Goal: Transaction & Acquisition: Obtain resource

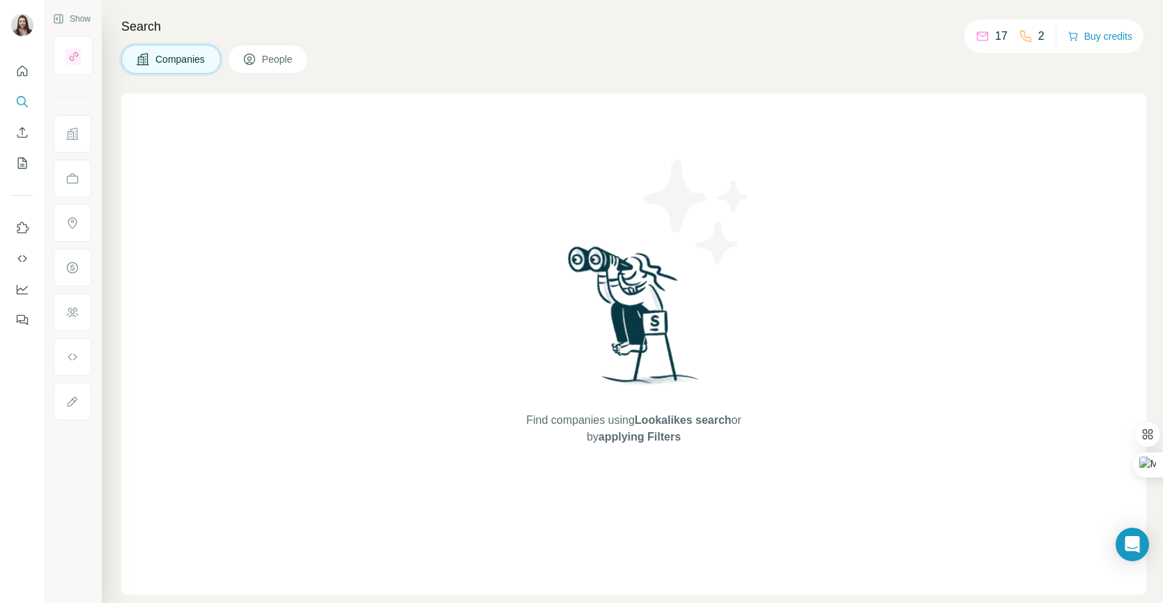
click at [300, 57] on button "People" at bounding box center [268, 59] width 81 height 29
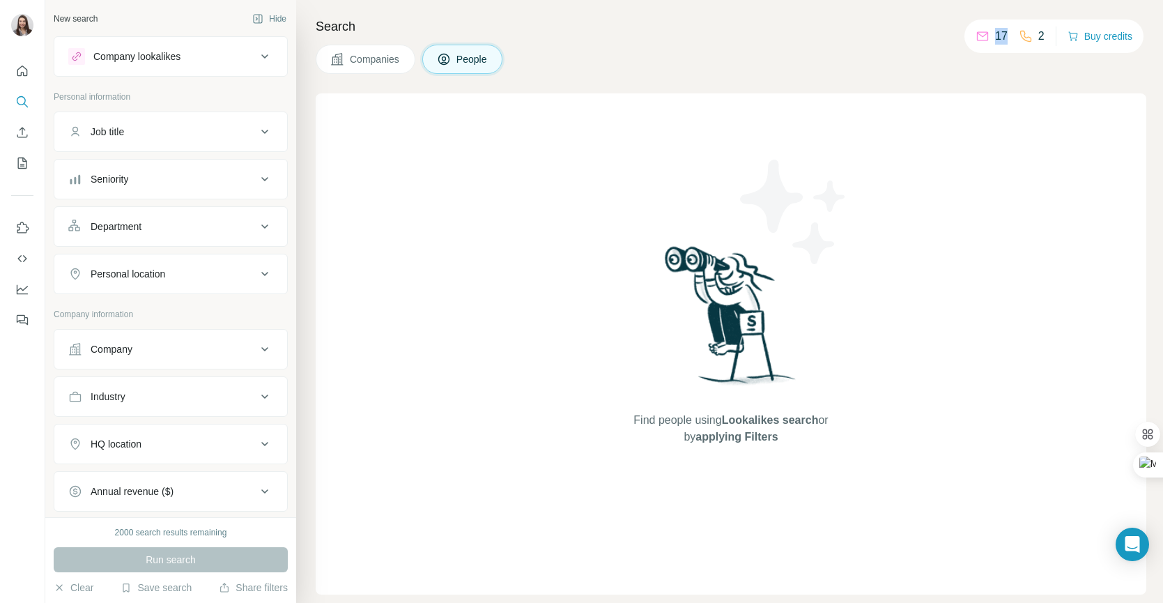
drag, startPoint x: 1001, startPoint y: 36, endPoint x: 981, endPoint y: 35, distance: 20.2
click at [981, 36] on div "17" at bounding box center [991, 36] width 32 height 17
click at [1043, 32] on div "17 2 Buy credits" at bounding box center [1053, 36] width 179 height 33
click at [24, 162] on icon "My lists" at bounding box center [22, 163] width 14 height 14
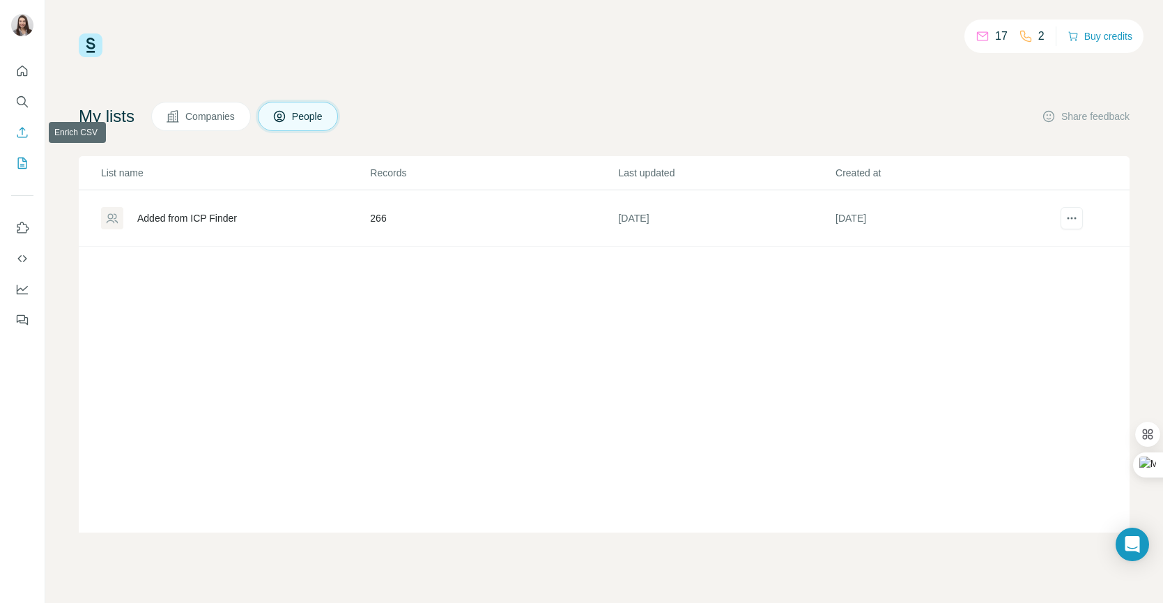
click at [22, 138] on icon "Enrich CSV" at bounding box center [22, 132] width 14 height 14
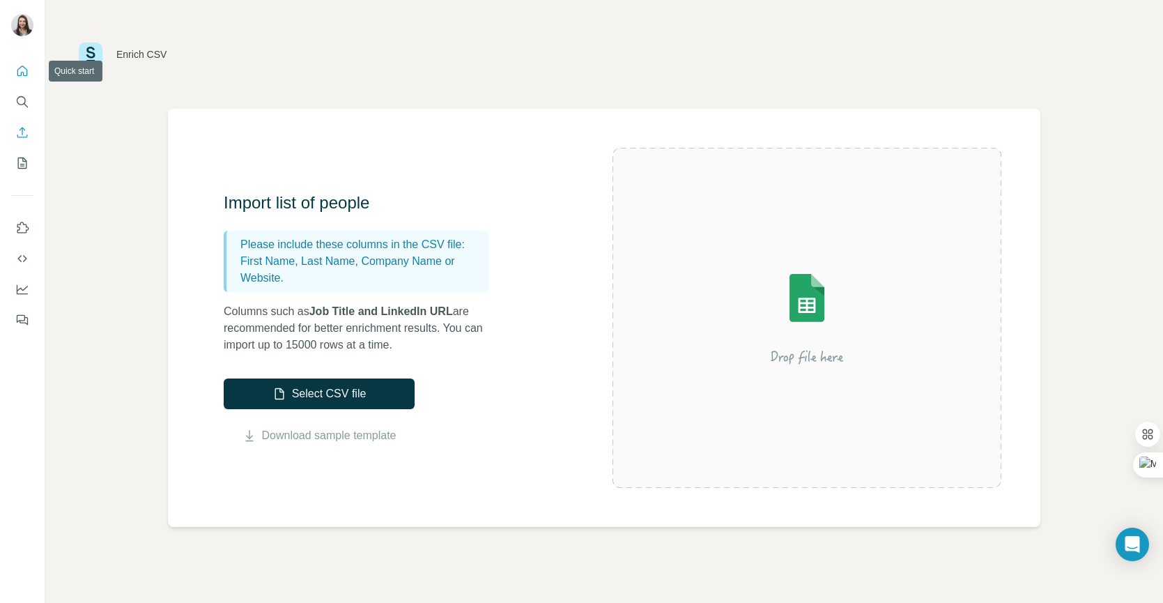
click at [24, 76] on icon "Quick start" at bounding box center [22, 71] width 14 height 14
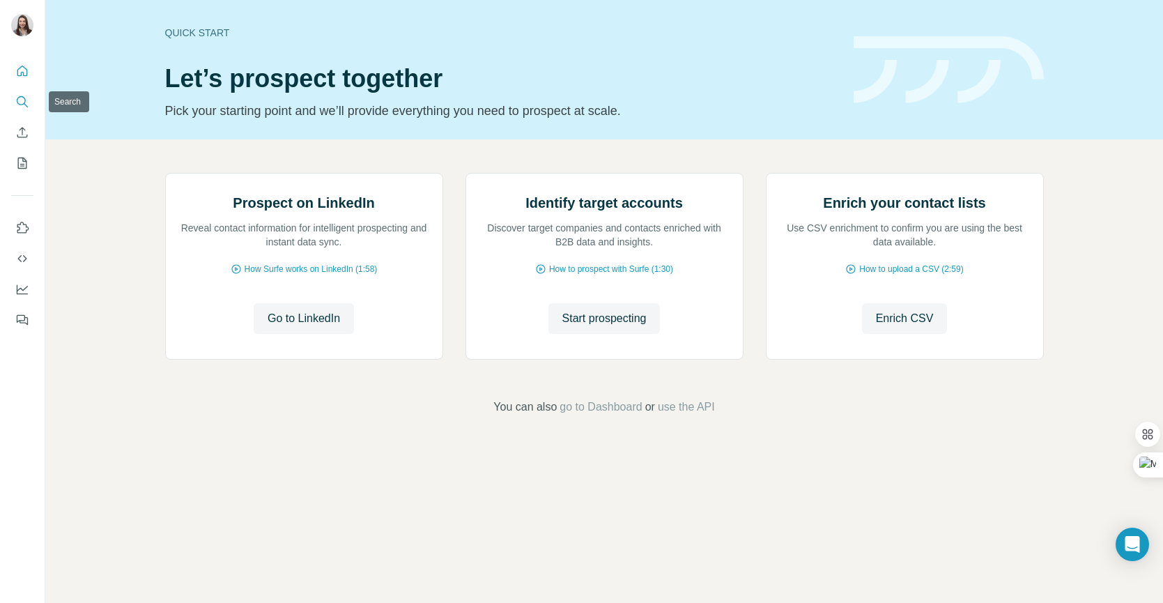
click at [25, 106] on icon "Search" at bounding box center [22, 102] width 14 height 14
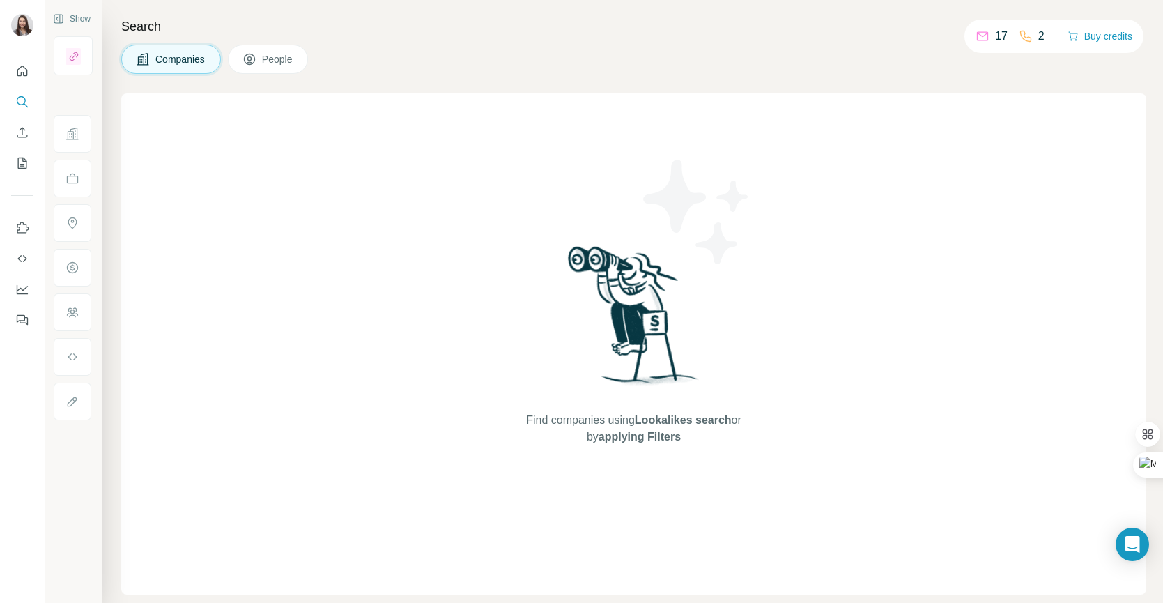
click at [249, 65] on icon at bounding box center [249, 59] width 14 height 14
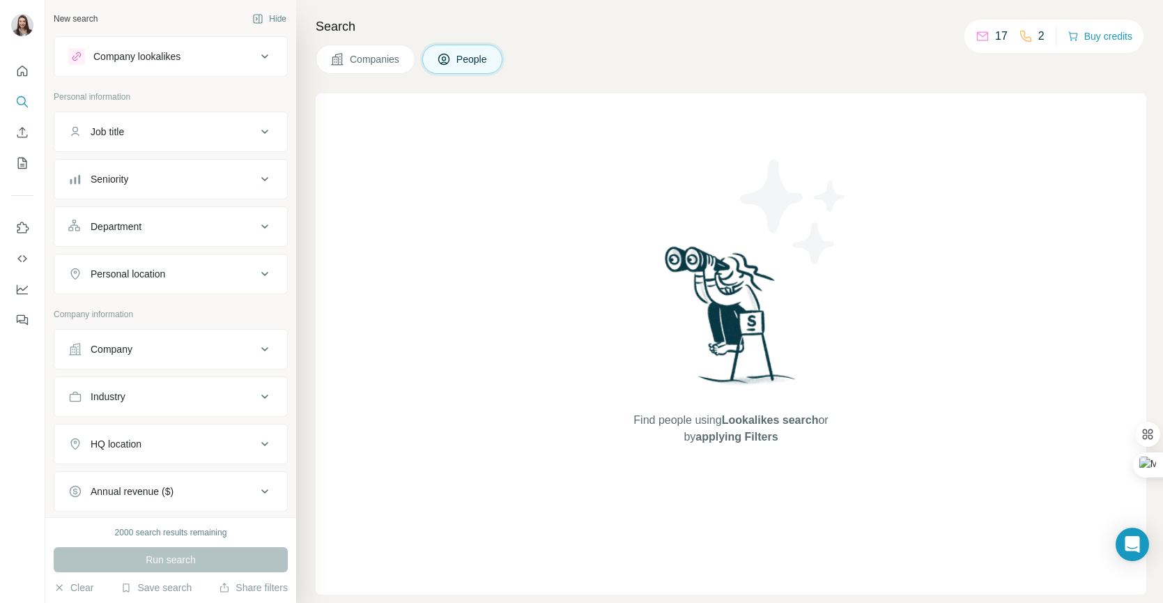
click at [347, 65] on button "Companies" at bounding box center [366, 59] width 100 height 29
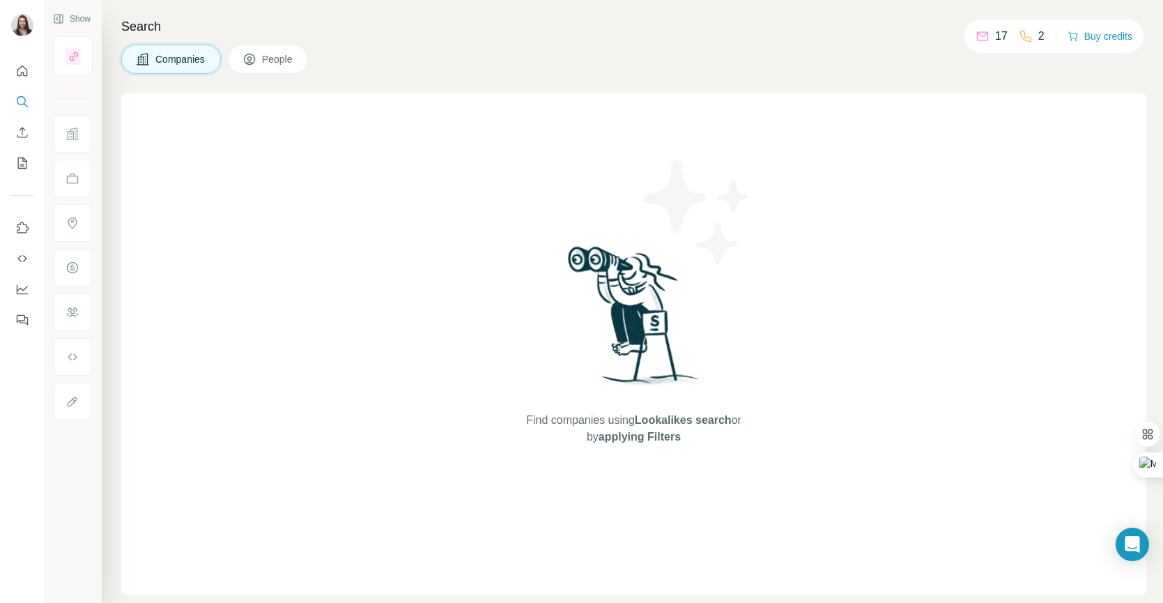
click at [302, 55] on button "People" at bounding box center [268, 59] width 81 height 29
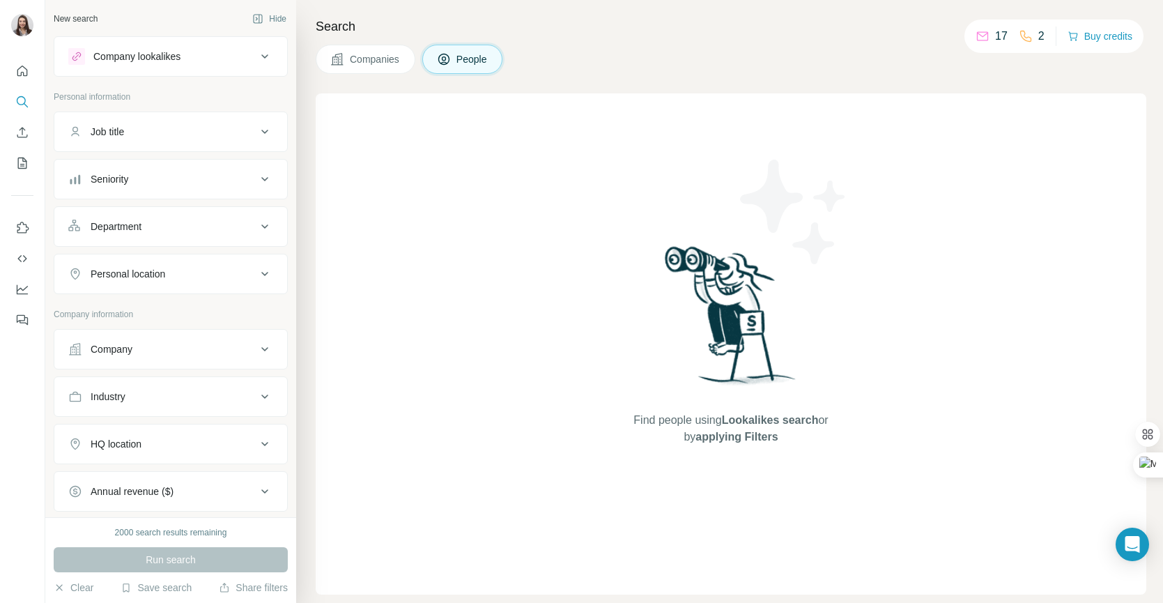
click at [123, 344] on div "Company" at bounding box center [112, 349] width 42 height 14
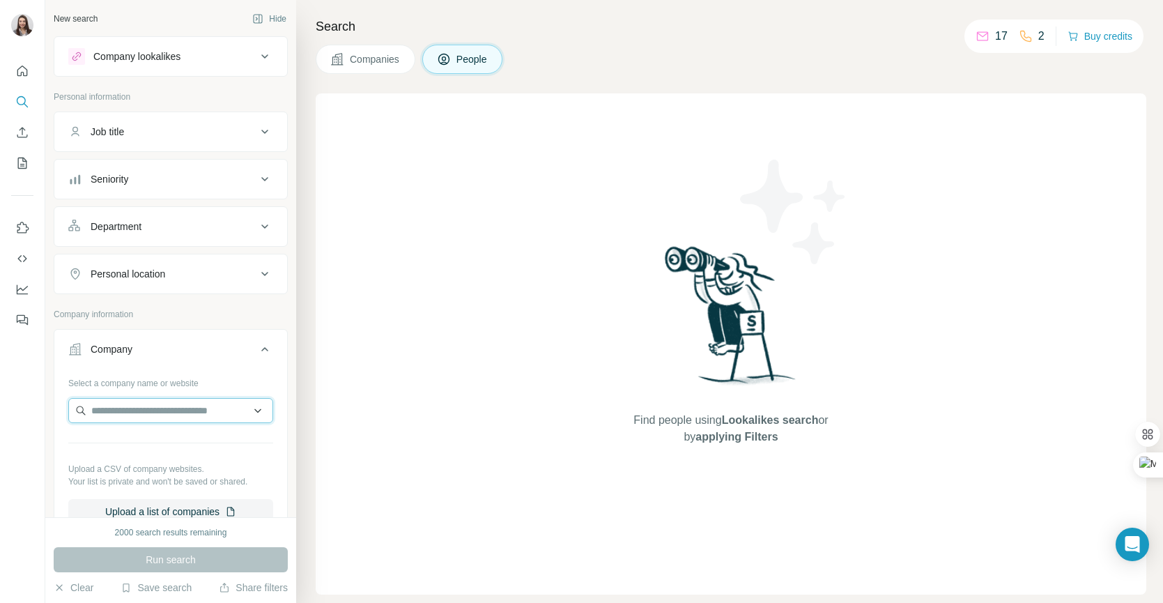
click at [115, 409] on input "text" at bounding box center [170, 410] width 205 height 25
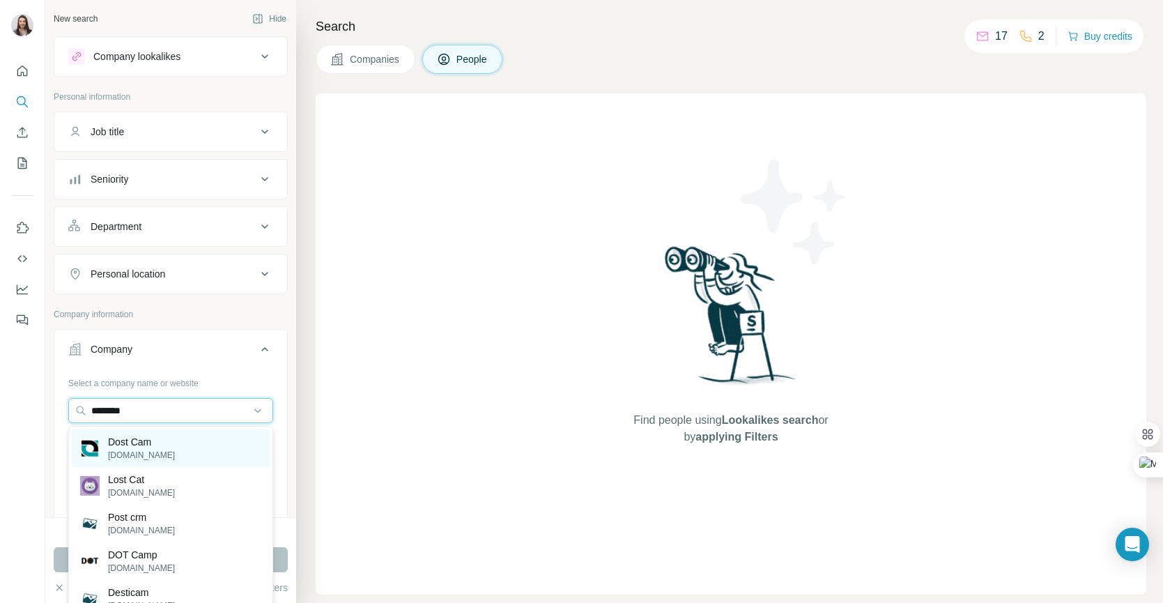
type input "********"
click at [121, 443] on p "Dost Cam" at bounding box center [141, 442] width 67 height 14
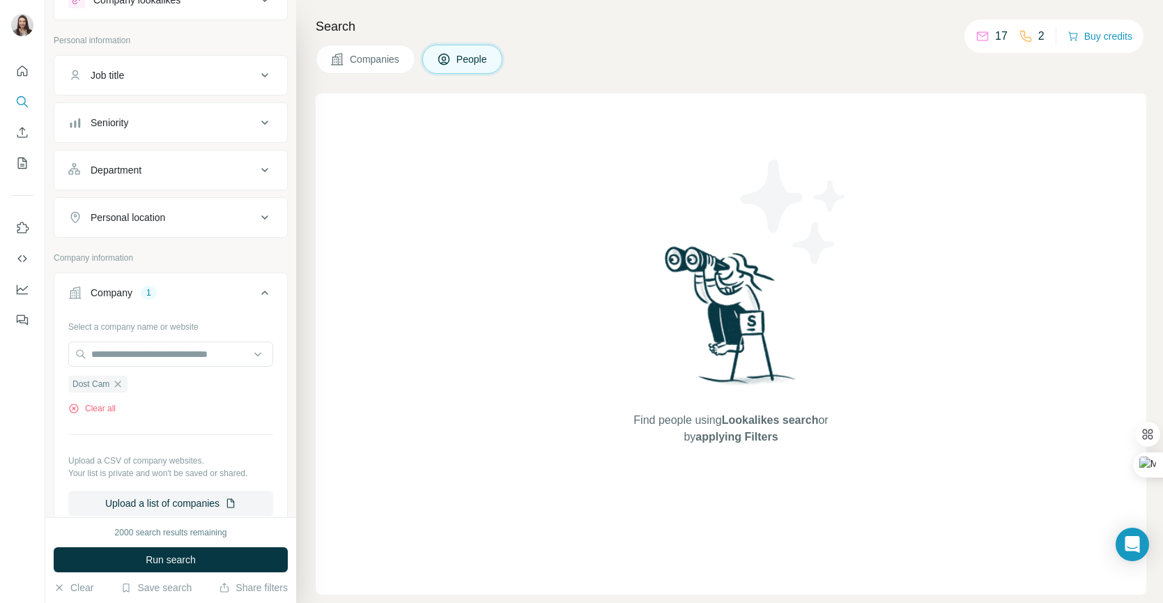
scroll to position [57, 0]
click at [162, 77] on div "Job title" at bounding box center [162, 75] width 188 height 14
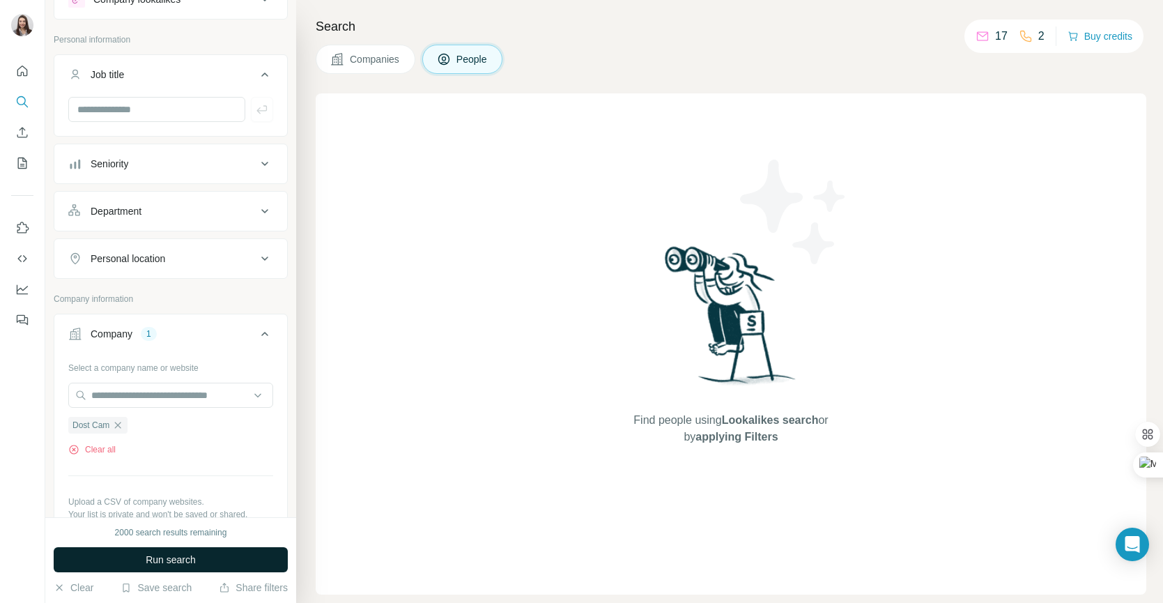
click at [141, 569] on button "Run search" at bounding box center [171, 559] width 234 height 25
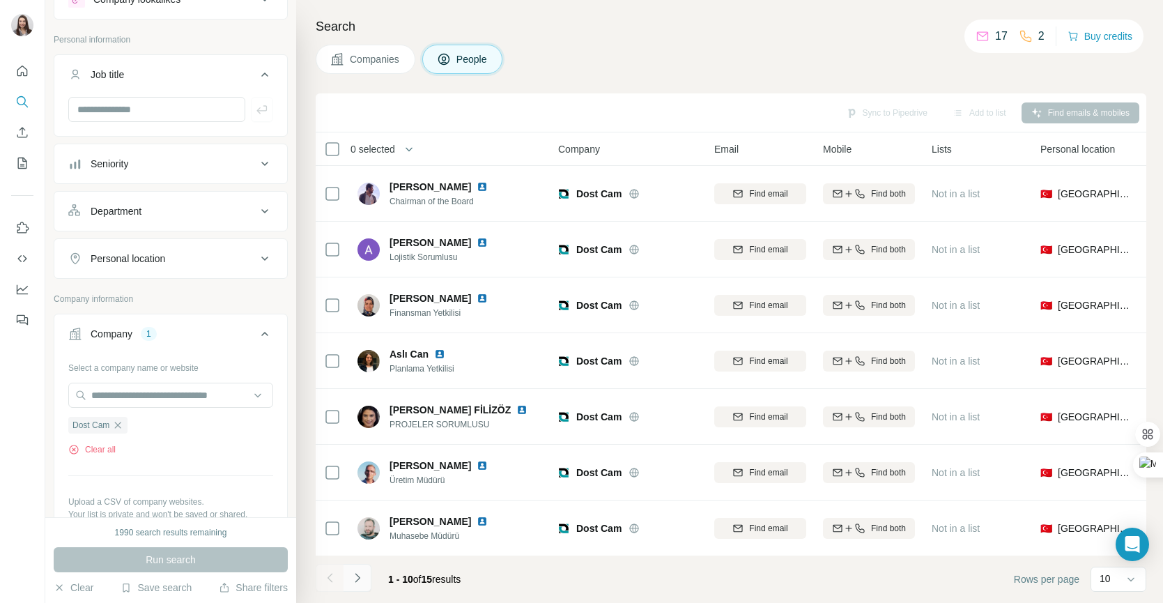
click at [364, 578] on icon "Navigate to next page" at bounding box center [357, 578] width 14 height 14
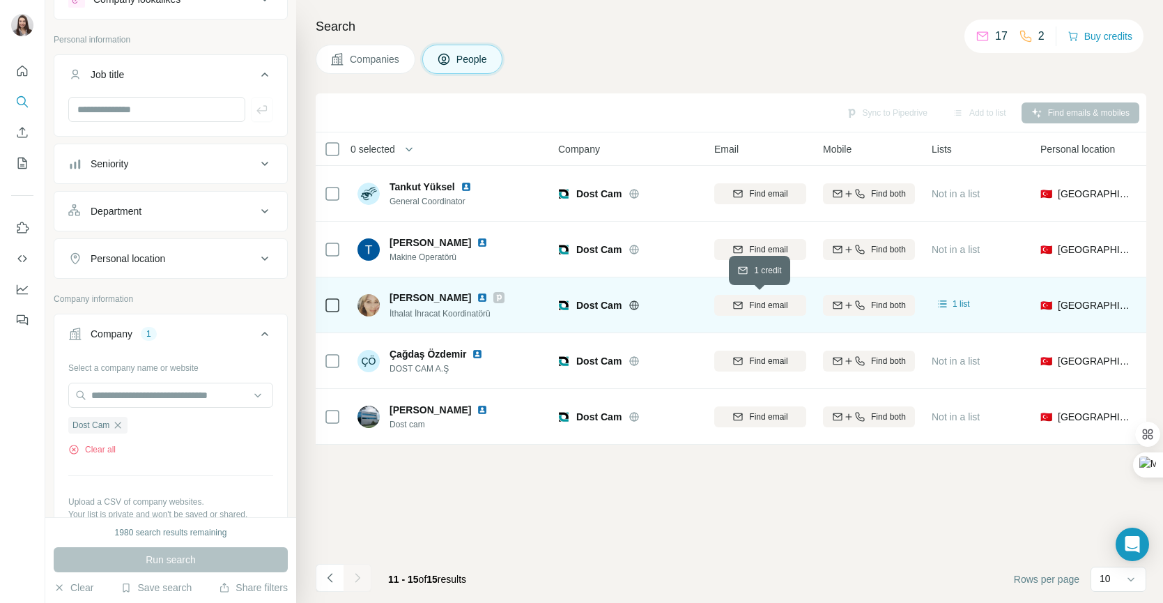
click at [762, 307] on span "Find email" at bounding box center [768, 305] width 38 height 13
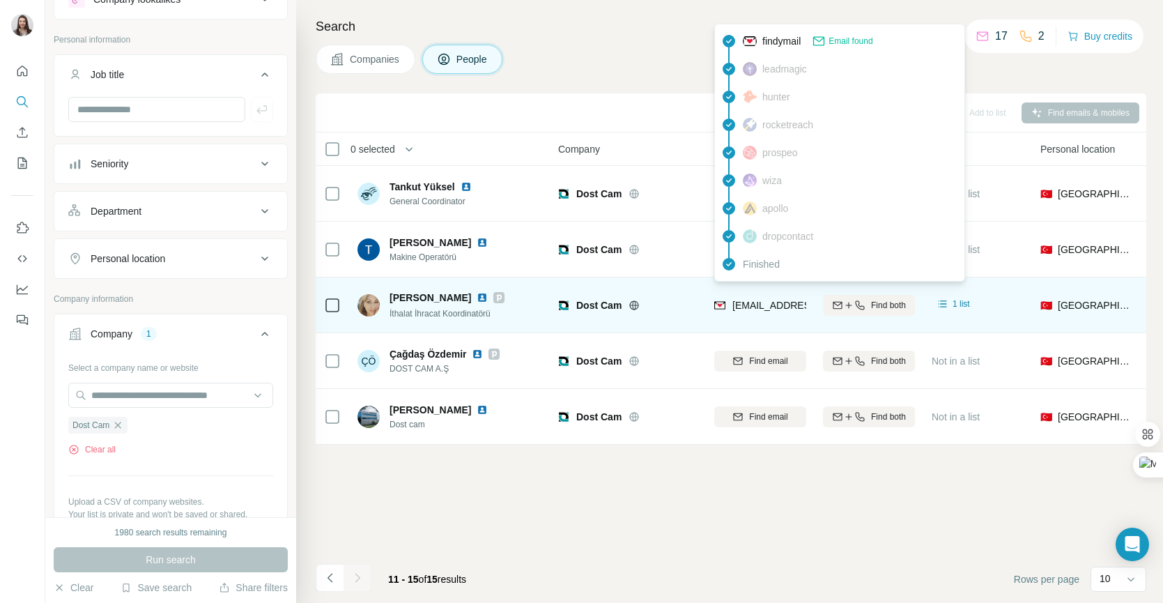
click at [745, 307] on span "z.kocaman@dostcam.com.tr" at bounding box center [814, 305] width 165 height 11
drag, startPoint x: 734, startPoint y: 304, endPoint x: 806, endPoint y: 313, distance: 72.3
click at [806, 313] on td "z.kocaman@dostcam.com.tr" at bounding box center [760, 305] width 109 height 56
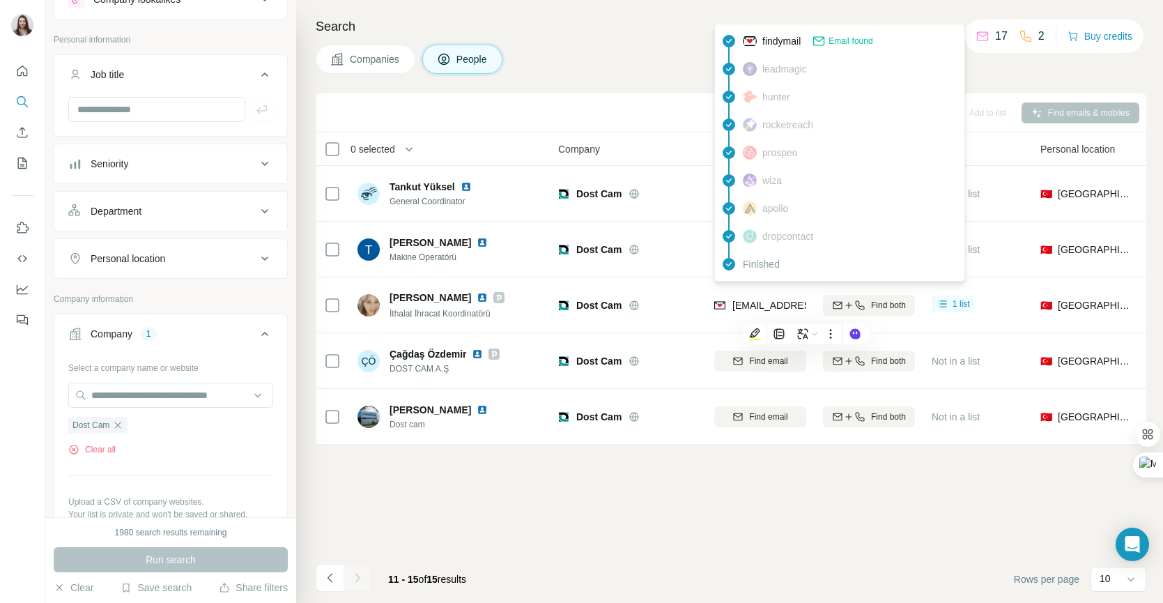
click at [615, 553] on div "Sync to Pipedrive Add to list Find emails & mobiles 0 selected People Company E…" at bounding box center [731, 347] width 831 height 509
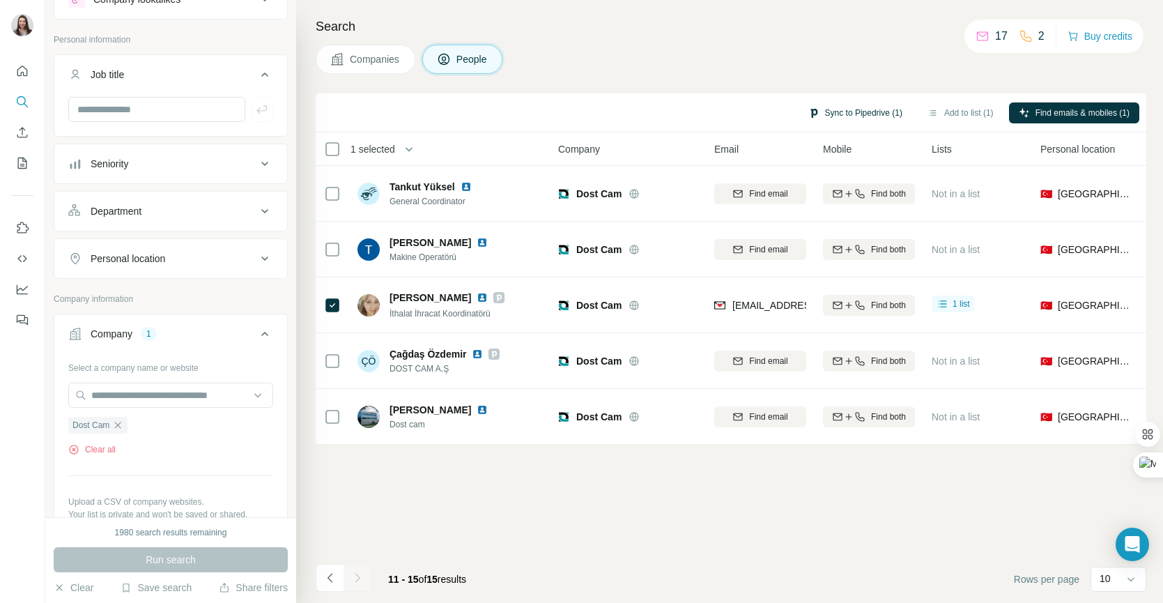
click at [836, 115] on button "Sync to Pipedrive (1)" at bounding box center [856, 112] width 114 height 21
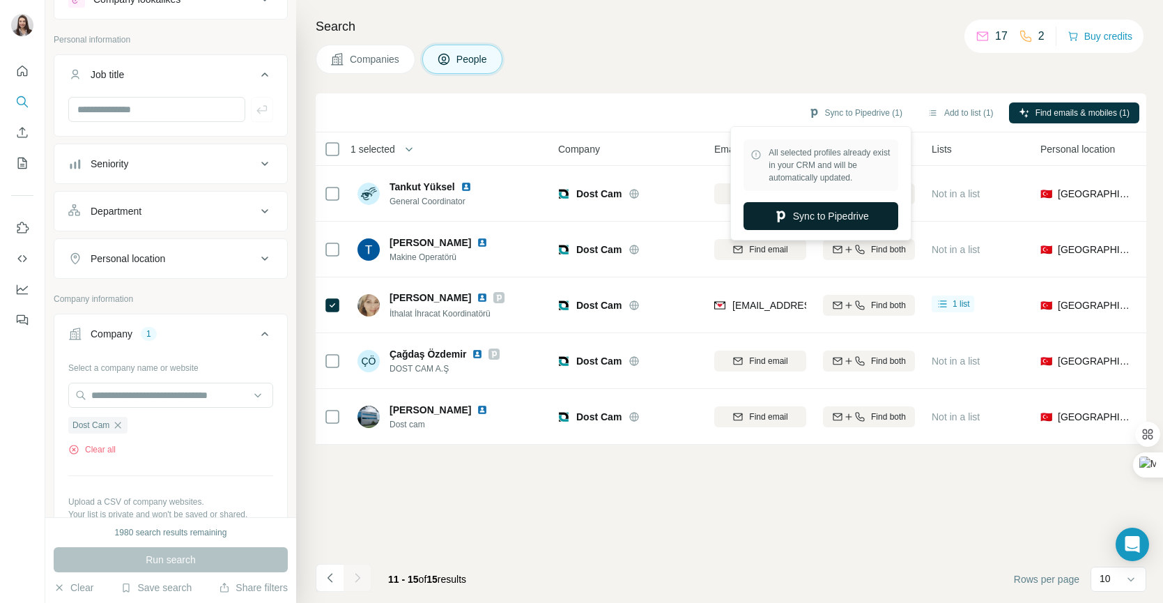
click at [812, 222] on button "Sync to Pipedrive" at bounding box center [820, 216] width 155 height 28
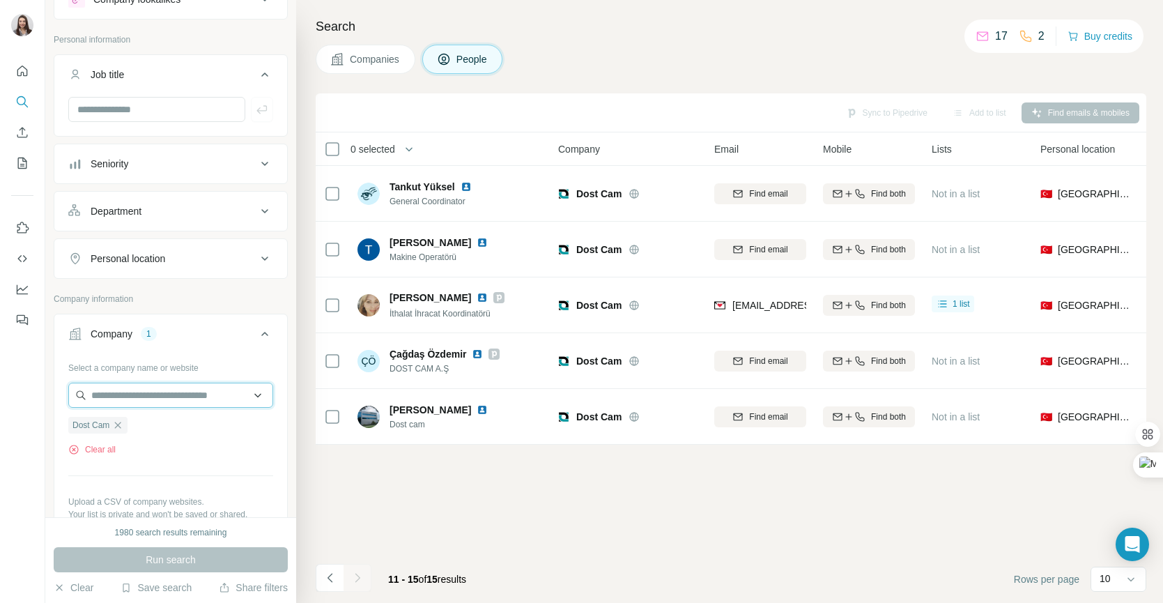
click at [96, 404] on input "text" at bounding box center [170, 395] width 205 height 25
click at [192, 362] on div "Select a company name or website" at bounding box center [170, 365] width 205 height 18
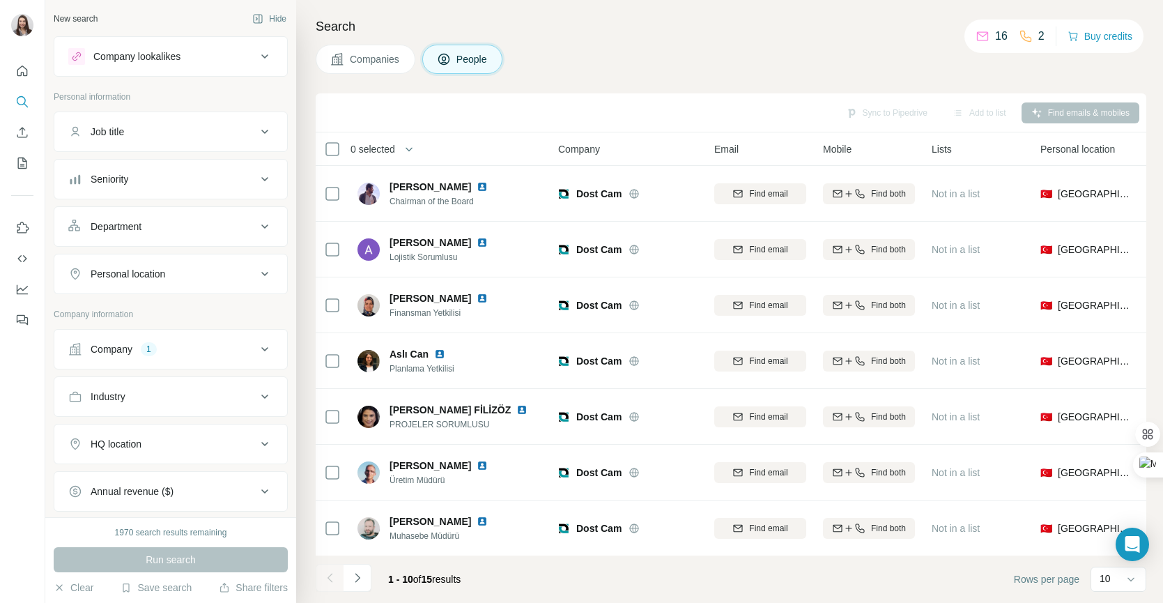
click at [164, 352] on div "Company 1" at bounding box center [162, 349] width 188 height 14
click at [119, 442] on icon "button" at bounding box center [117, 440] width 11 height 11
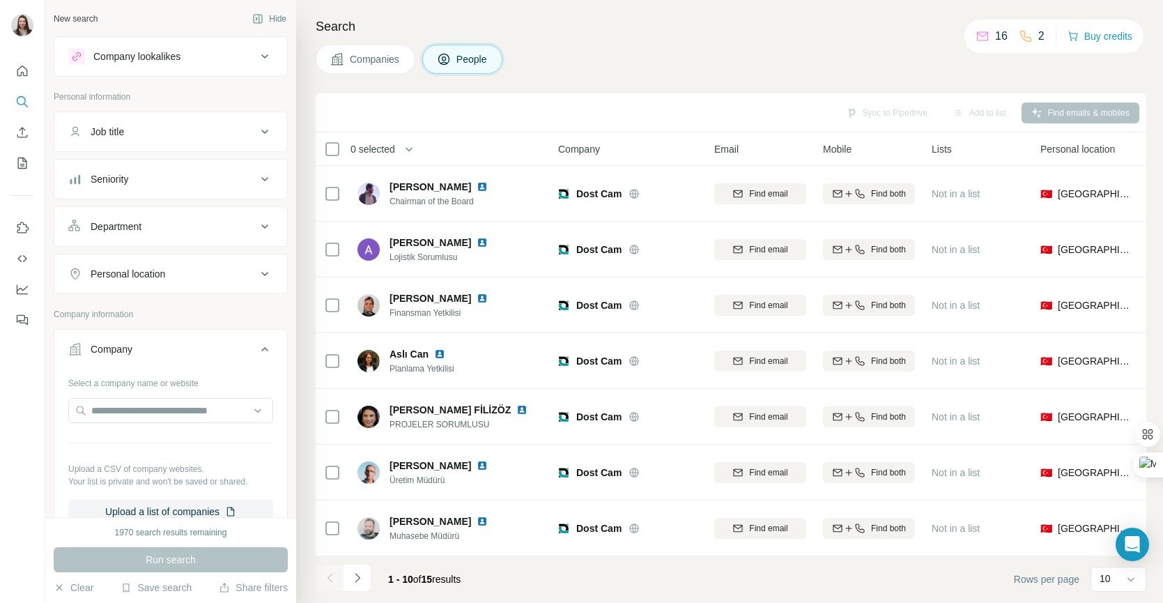
click at [100, 423] on div at bounding box center [170, 412] width 205 height 28
click at [105, 414] on input "text" at bounding box center [170, 410] width 205 height 25
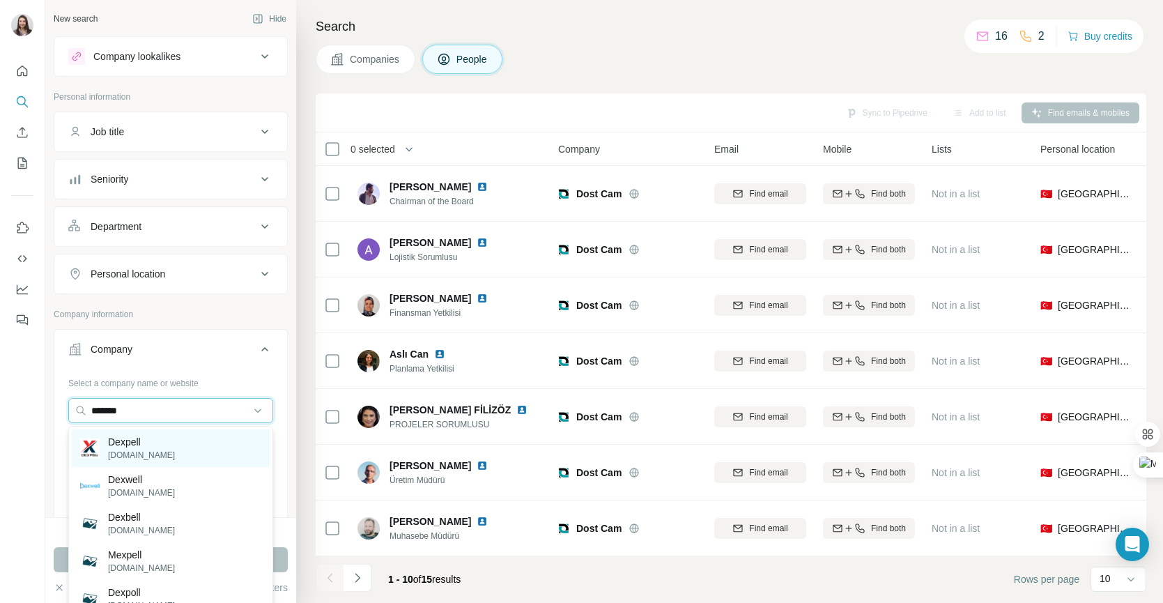
type input "*******"
click at [112, 456] on p "[DOMAIN_NAME]" at bounding box center [141, 455] width 67 height 13
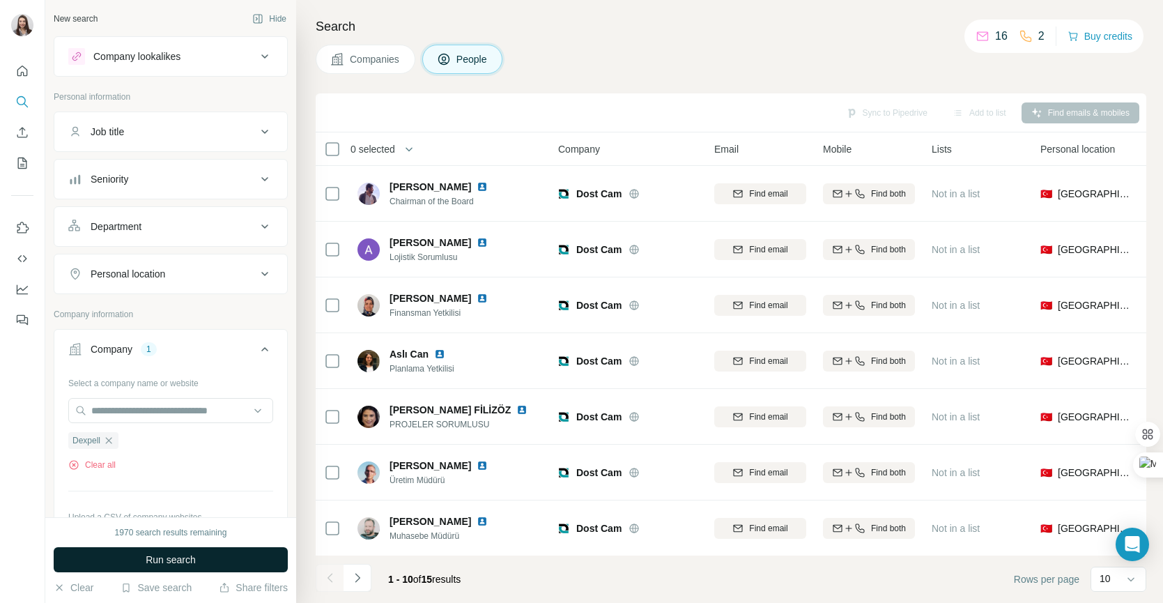
click at [140, 547] on button "Run search" at bounding box center [171, 559] width 234 height 25
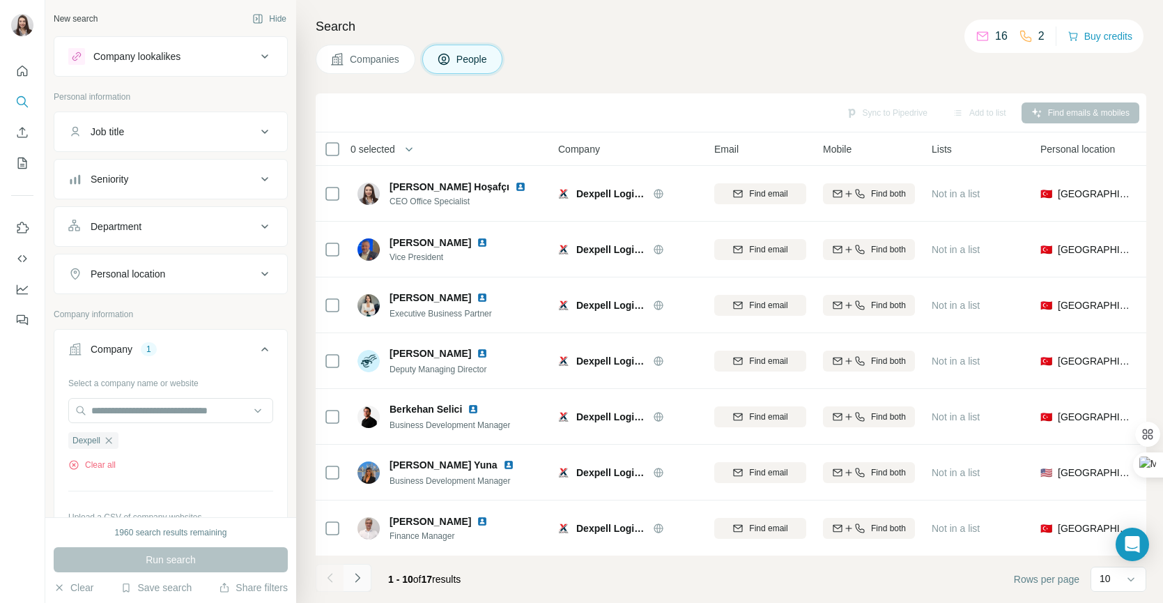
click at [368, 577] on button "Navigate to next page" at bounding box center [358, 578] width 28 height 28
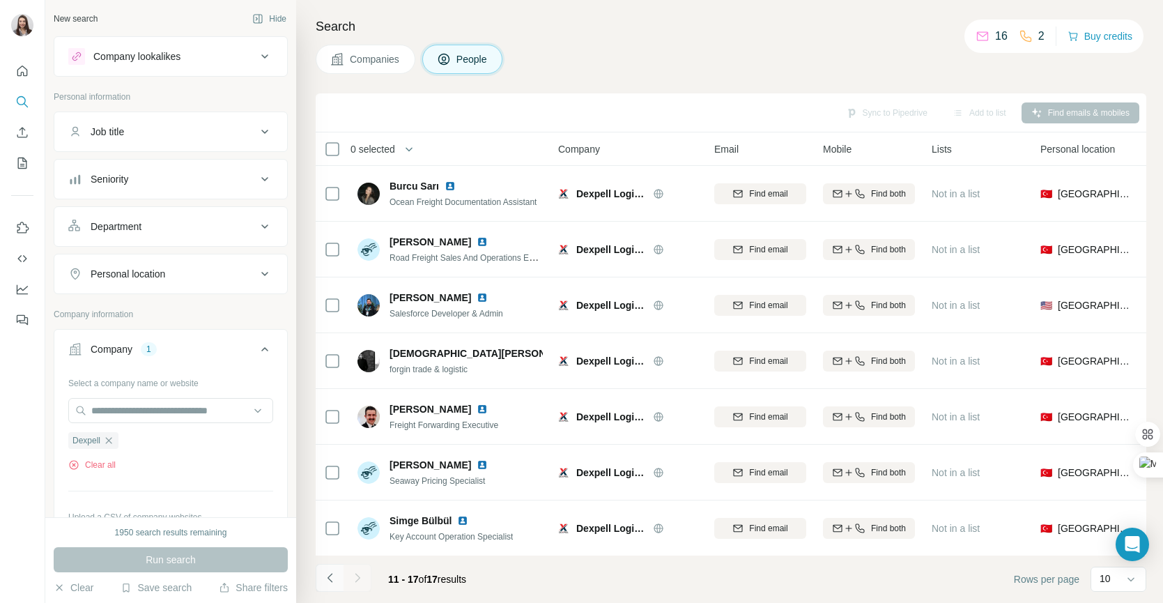
click at [333, 582] on icon "Navigate to previous page" at bounding box center [330, 578] width 14 height 14
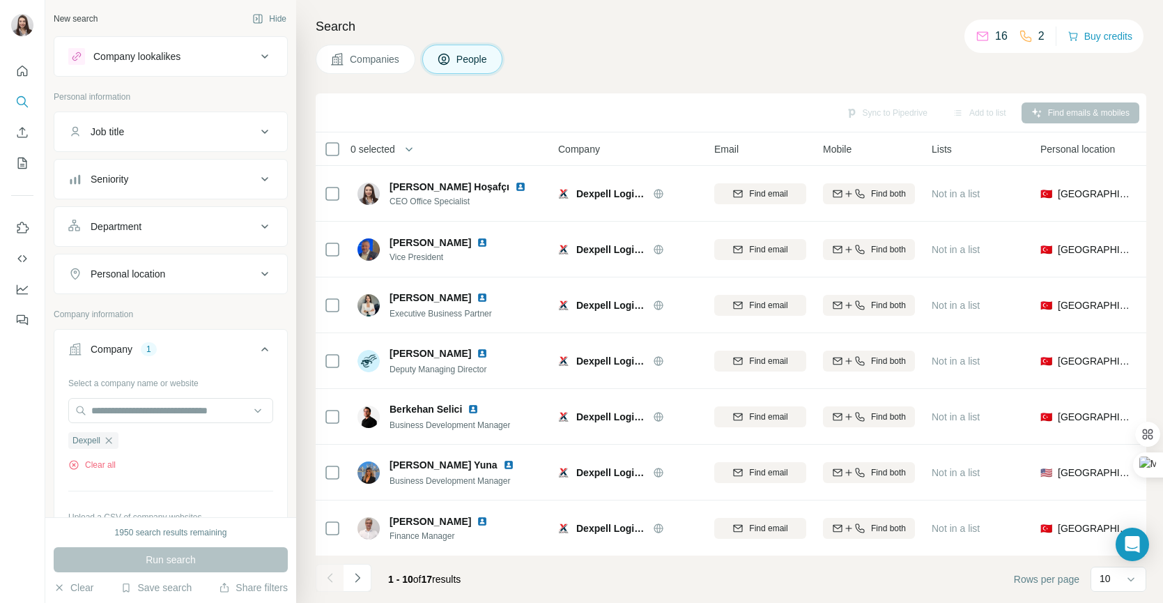
click at [357, 594] on footer "1 - 10 of 17 results Rows per page 10" at bounding box center [731, 578] width 831 height 47
click at [361, 574] on icon "Navigate to next page" at bounding box center [357, 578] width 14 height 14
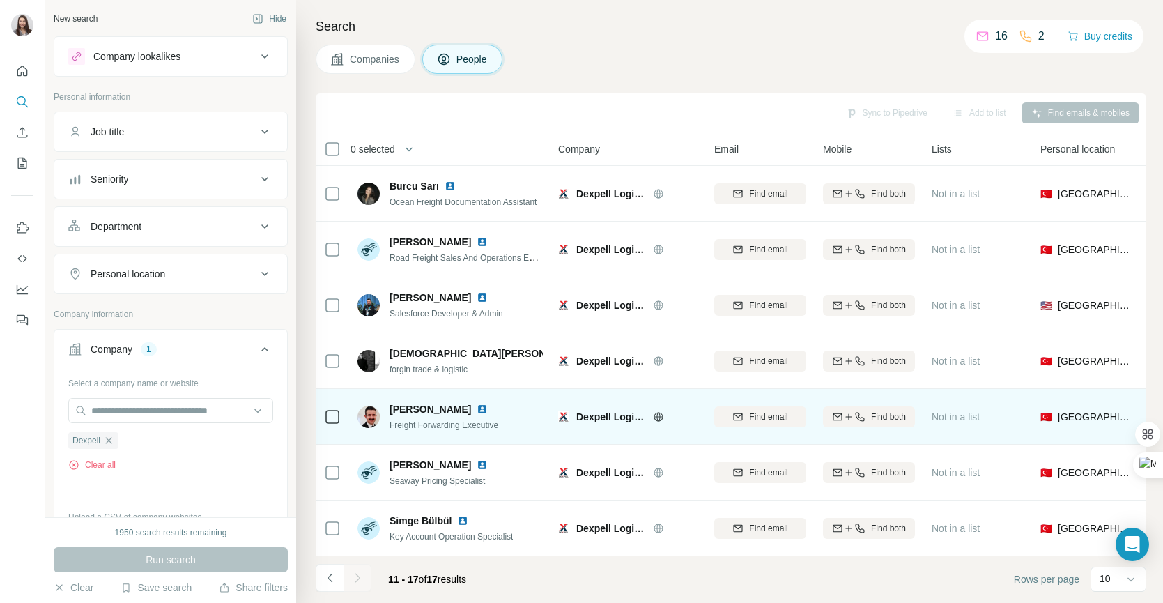
scroll to position [1, 0]
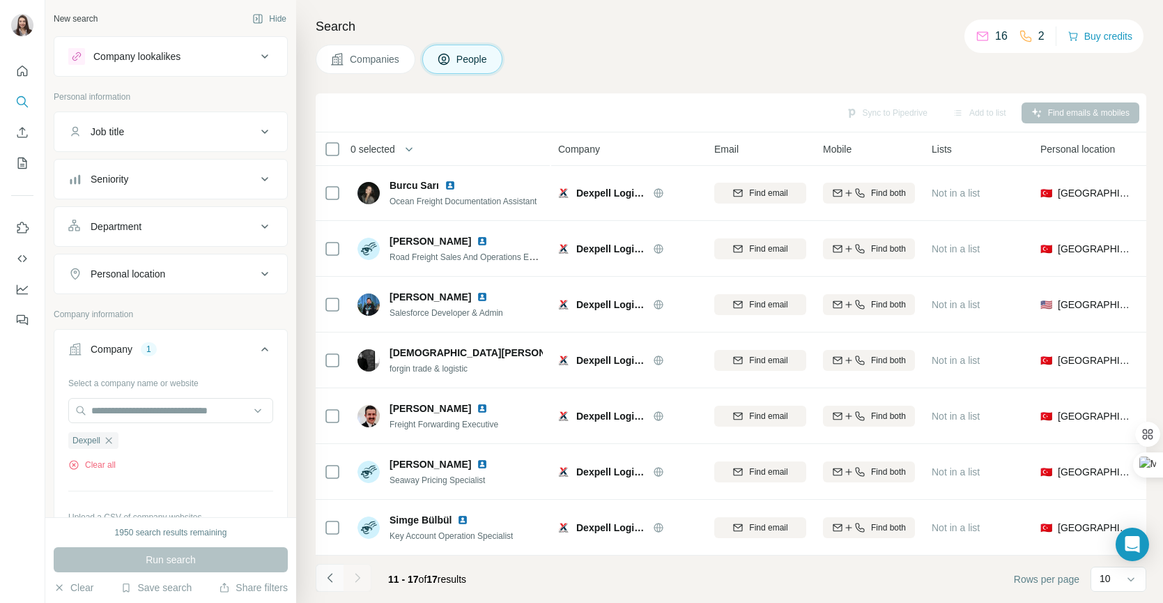
click at [330, 583] on icon "Navigate to previous page" at bounding box center [330, 578] width 14 height 14
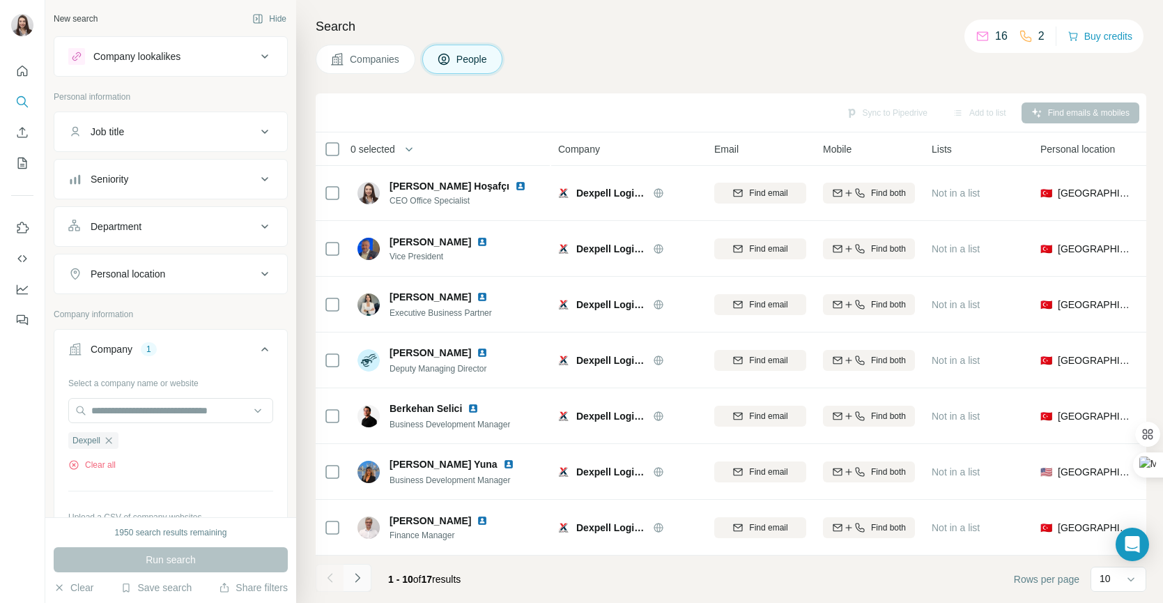
click at [362, 582] on icon "Navigate to next page" at bounding box center [357, 578] width 14 height 14
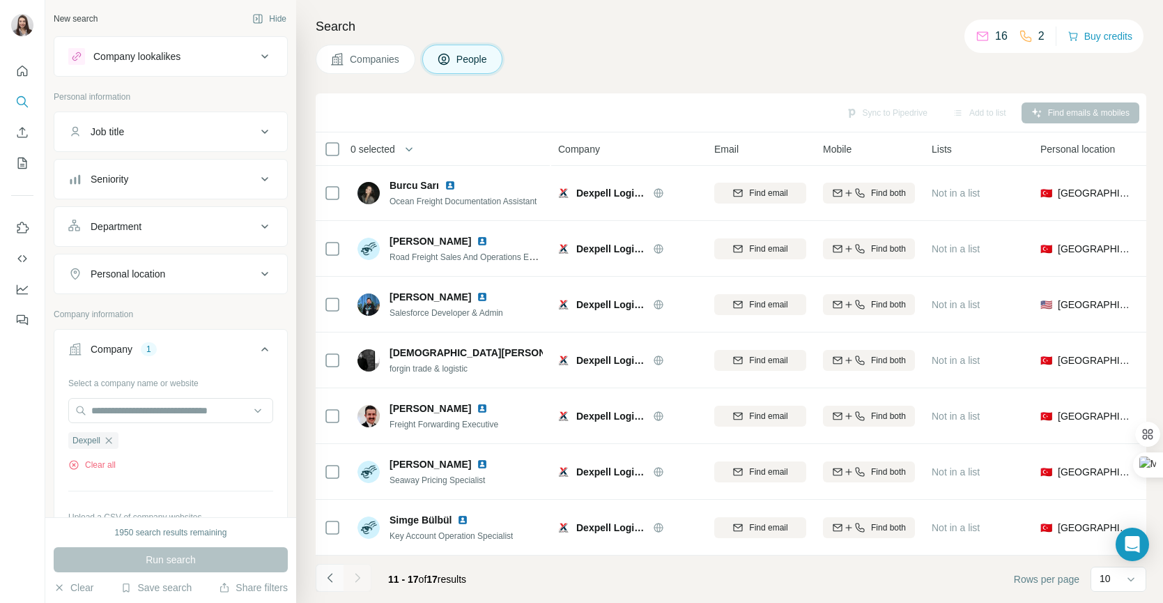
click at [327, 577] on icon "Navigate to previous page" at bounding box center [329, 577] width 5 height 9
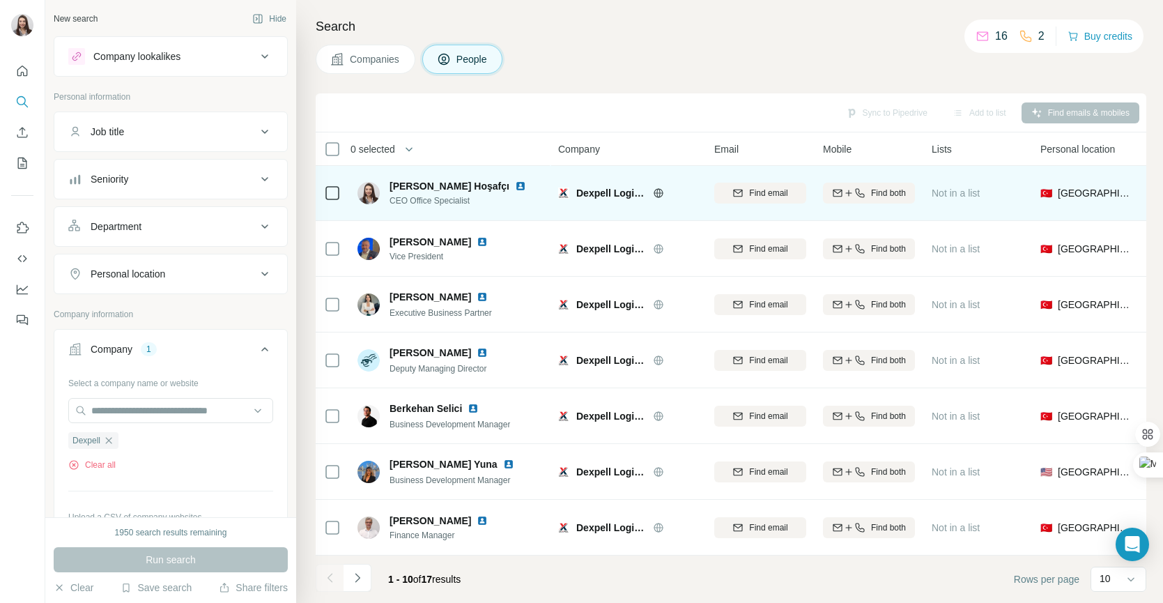
click at [661, 192] on icon at bounding box center [658, 192] width 11 height 11
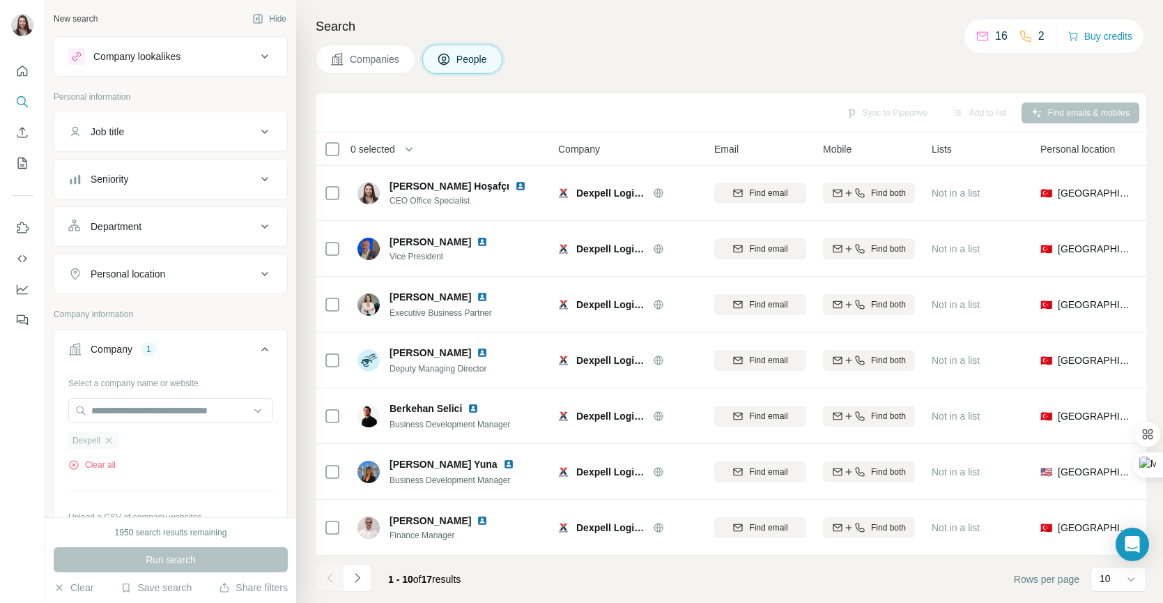
click at [118, 444] on div "Dexpell" at bounding box center [93, 440] width 50 height 17
click at [110, 441] on icon "button" at bounding box center [108, 440] width 11 height 11
click at [95, 405] on input "text" at bounding box center [170, 410] width 205 height 25
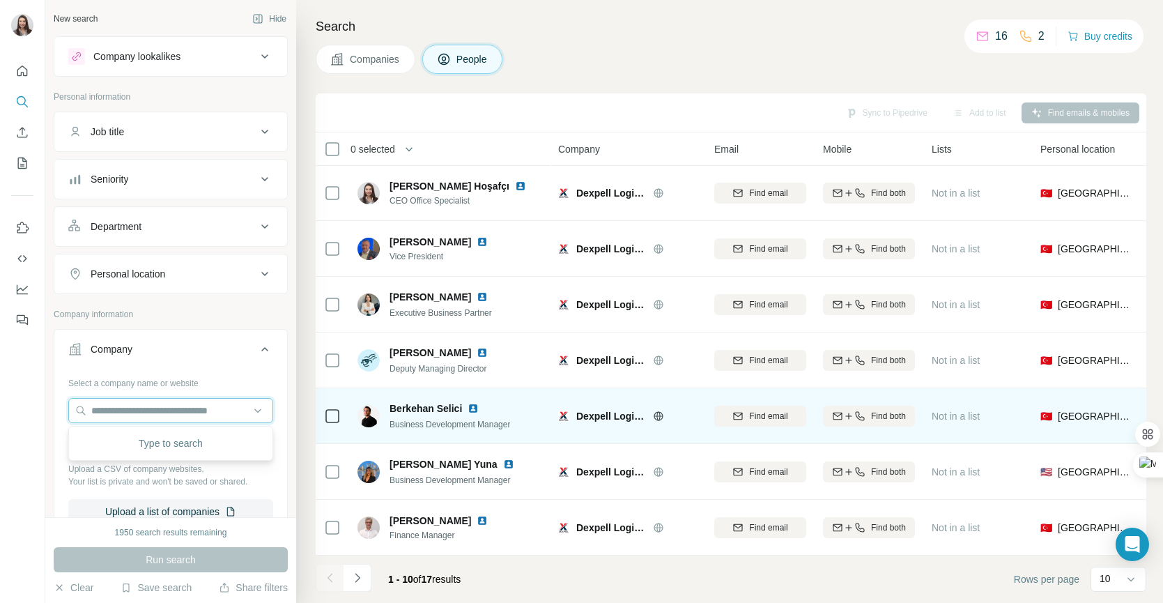
scroll to position [168, 0]
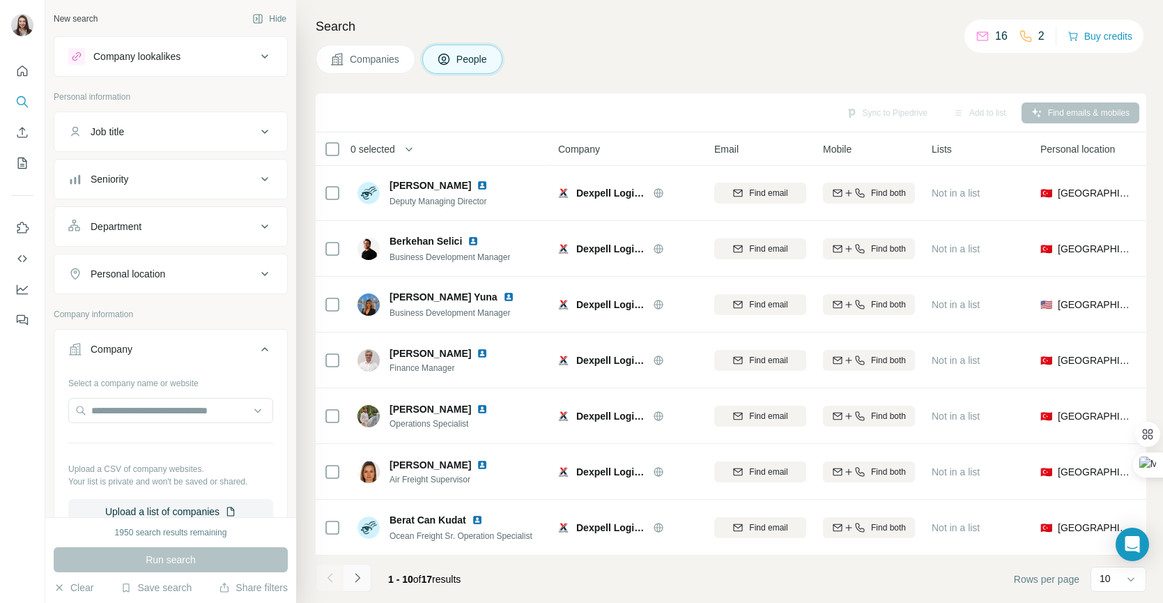
click at [364, 581] on button "Navigate to next page" at bounding box center [358, 578] width 28 height 28
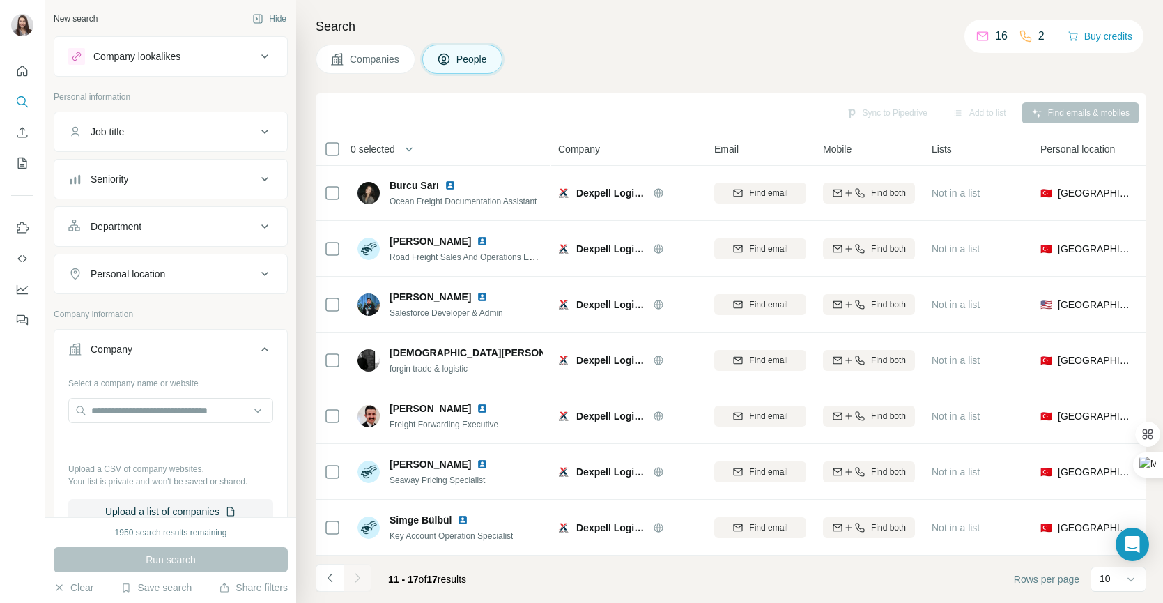
click at [117, 132] on div "Job title" at bounding box center [107, 132] width 33 height 14
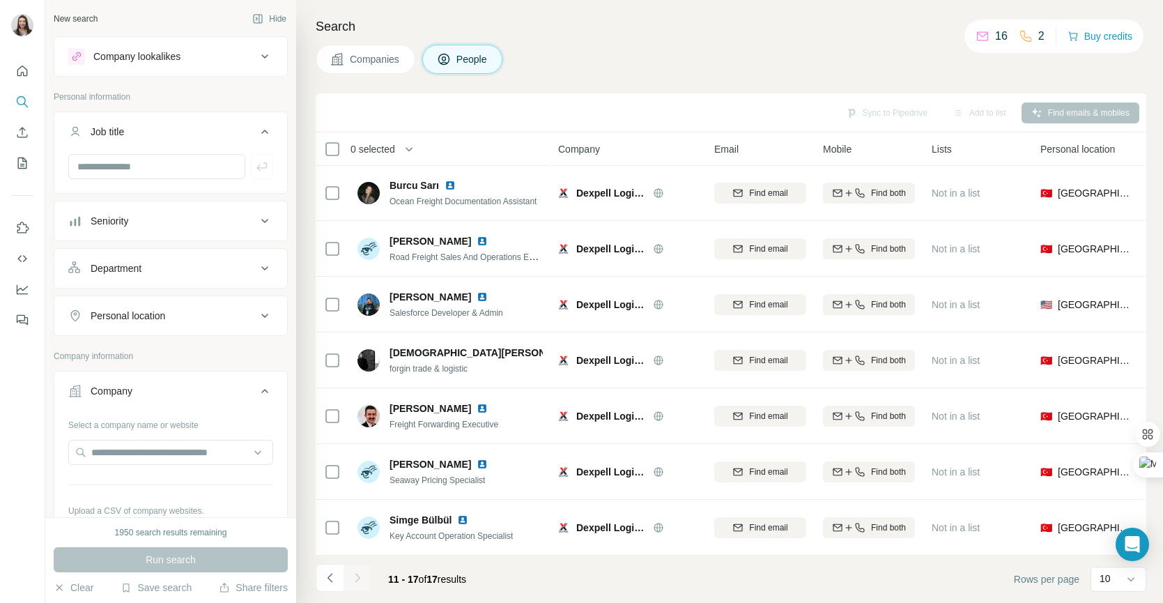
click at [122, 182] on div at bounding box center [170, 172] width 233 height 36
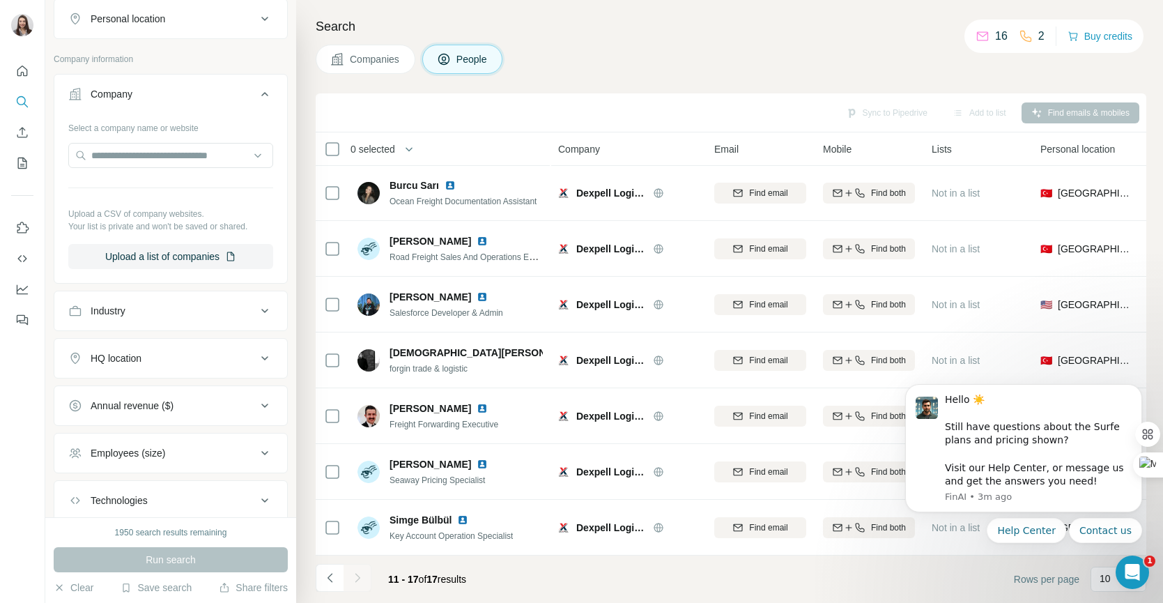
scroll to position [300, 0]
click at [36, 77] on div at bounding box center [22, 191] width 45 height 282
click at [20, 74] on icon "Quick start" at bounding box center [22, 71] width 14 height 14
